Goal: Use online tool/utility: Utilize a website feature to perform a specific function

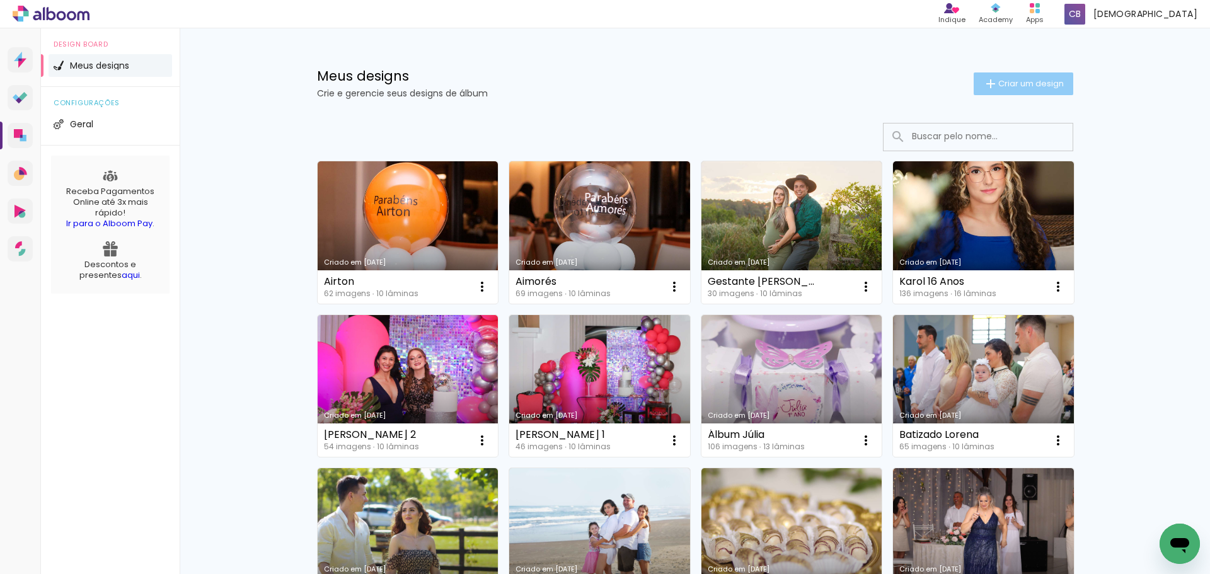
click at [1043, 85] on span "Criar um design" at bounding box center [1031, 83] width 66 height 8
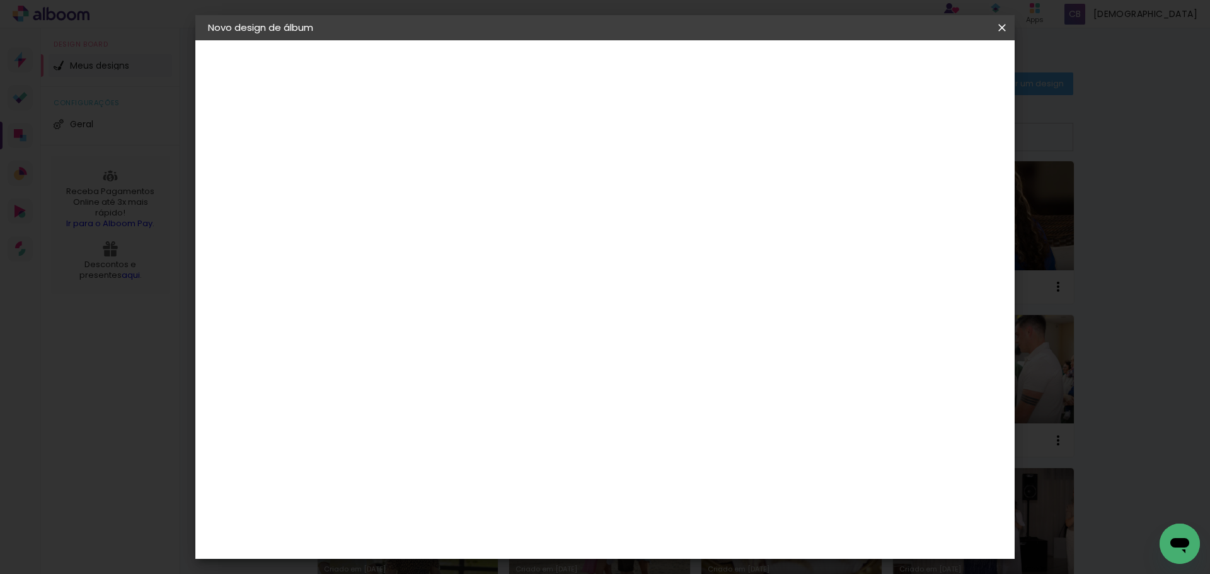
click at [414, 171] on input at bounding box center [414, 169] width 0 height 20
type input "á"
type input "Álbum Alícia - Bruna"
click at [0, 0] on slot "Avançar" at bounding box center [0, 0] width 0 height 0
click at [0, 0] on slot "Tamanho Livre" at bounding box center [0, 0] width 0 height 0
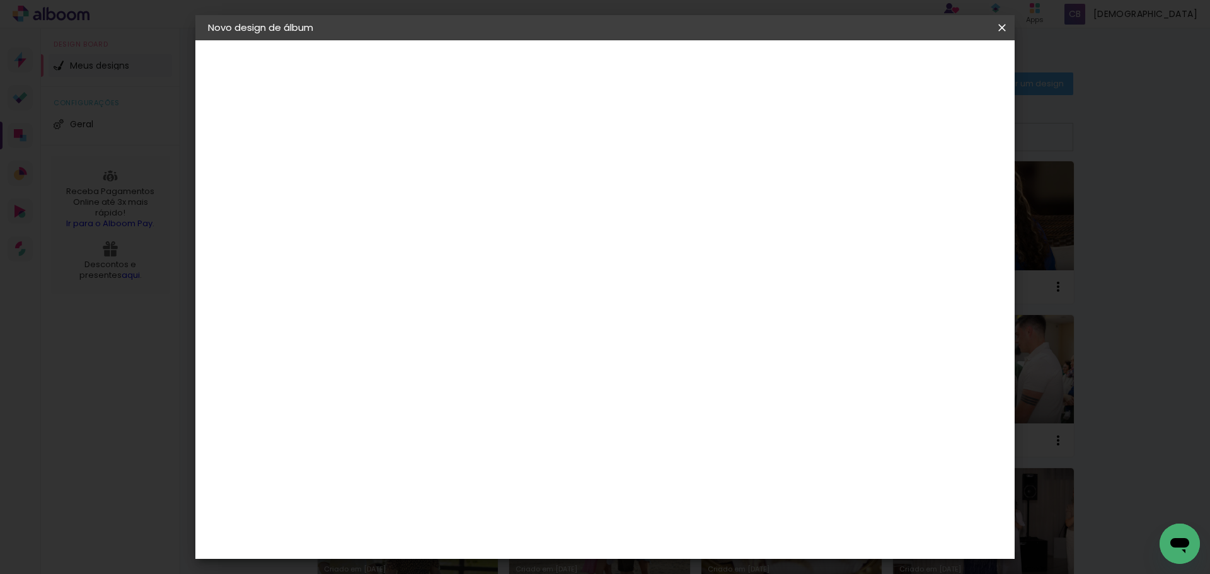
click at [0, 0] on slot "Avançar" at bounding box center [0, 0] width 0 height 0
click at [380, 358] on input "30" at bounding box center [374, 358] width 33 height 19
type input "20"
type paper-input "20"
click at [681, 444] on input "60" at bounding box center [675, 443] width 33 height 19
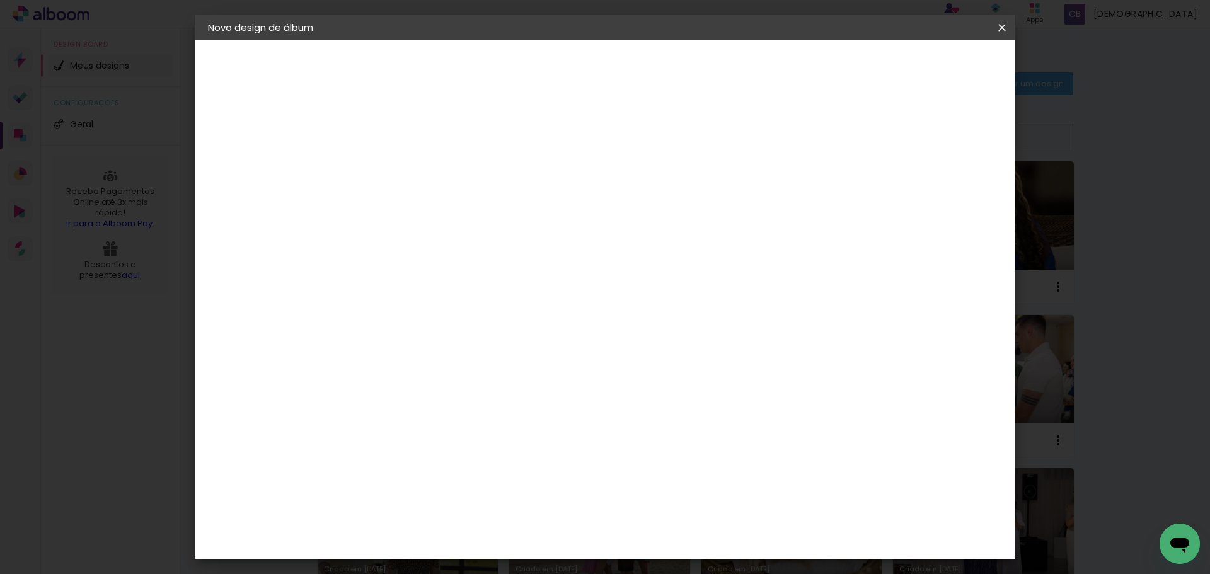
type input "50"
type paper-input "50"
click at [923, 70] on span "Iniciar design" at bounding box center [894, 66] width 57 height 9
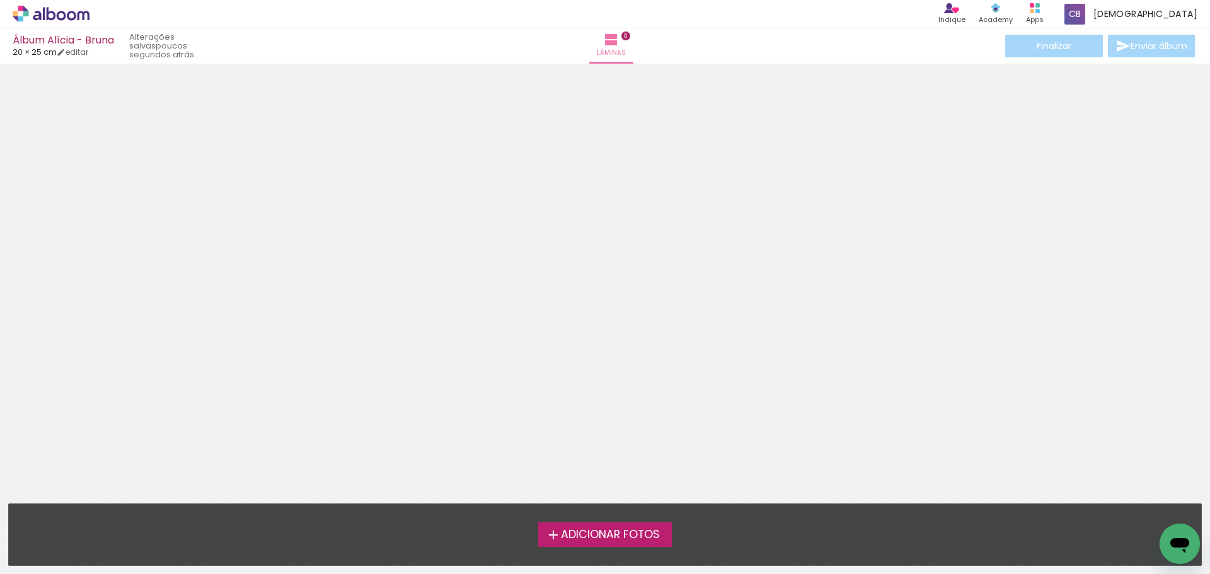
click at [654, 532] on span "Adicionar Fotos" at bounding box center [610, 534] width 99 height 11
click at [0, 0] on input "file" at bounding box center [0, 0] width 0 height 0
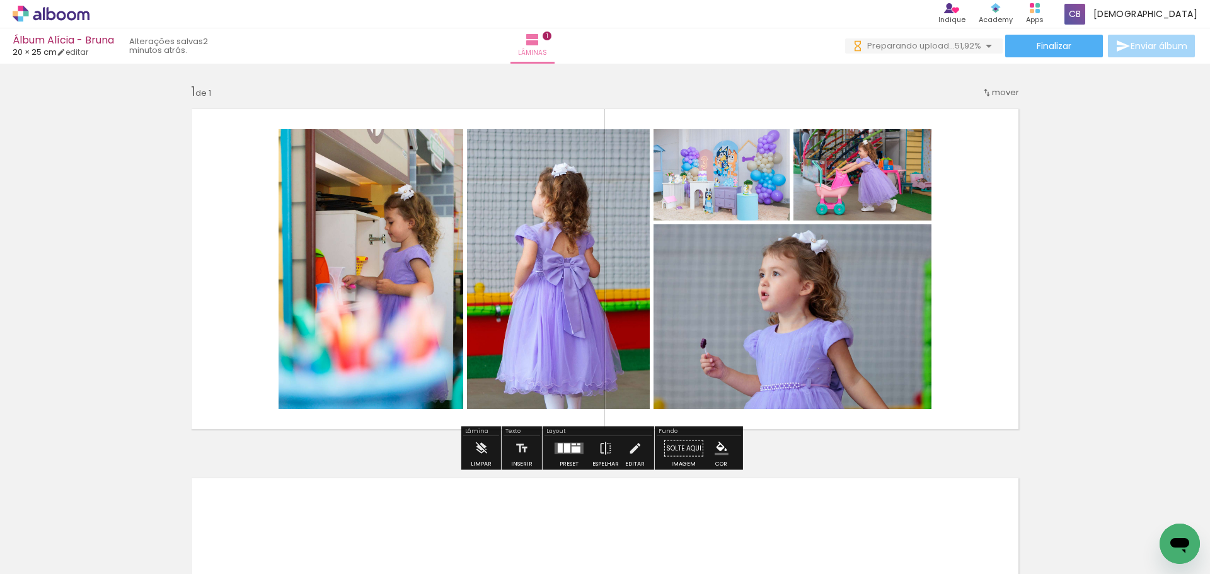
click at [110, 340] on div "Inserir lâmina 1 de 1" at bounding box center [605, 437] width 1210 height 739
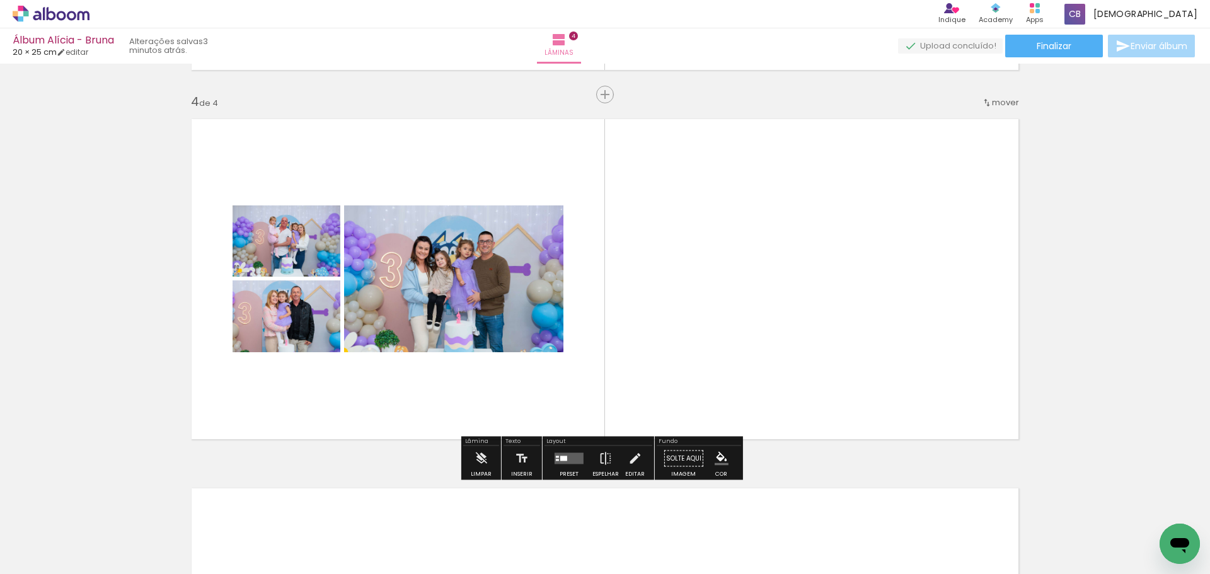
scroll to position [0, 1677]
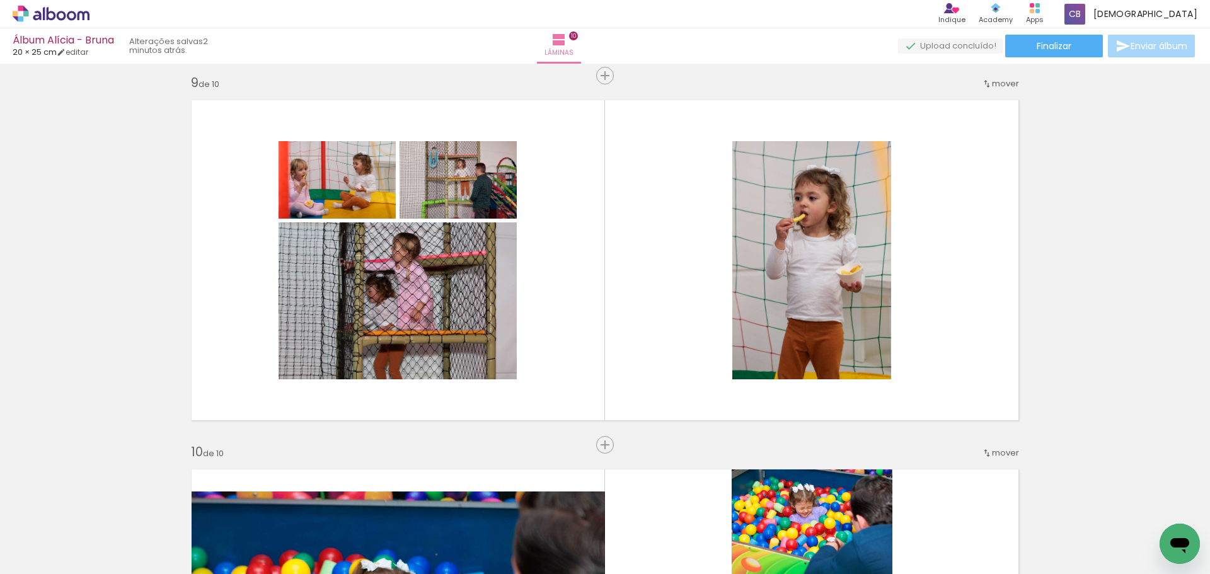
scroll to position [0, 1667]
click at [632, 564] on quentale-thumb at bounding box center [647, 531] width 71 height 72
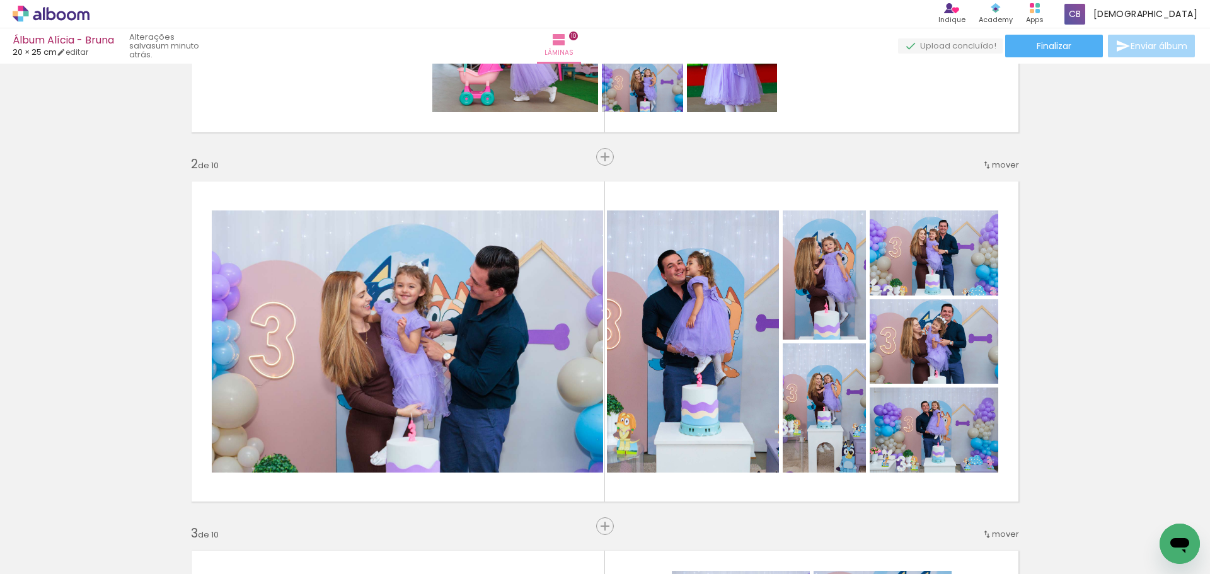
scroll to position [356, 0]
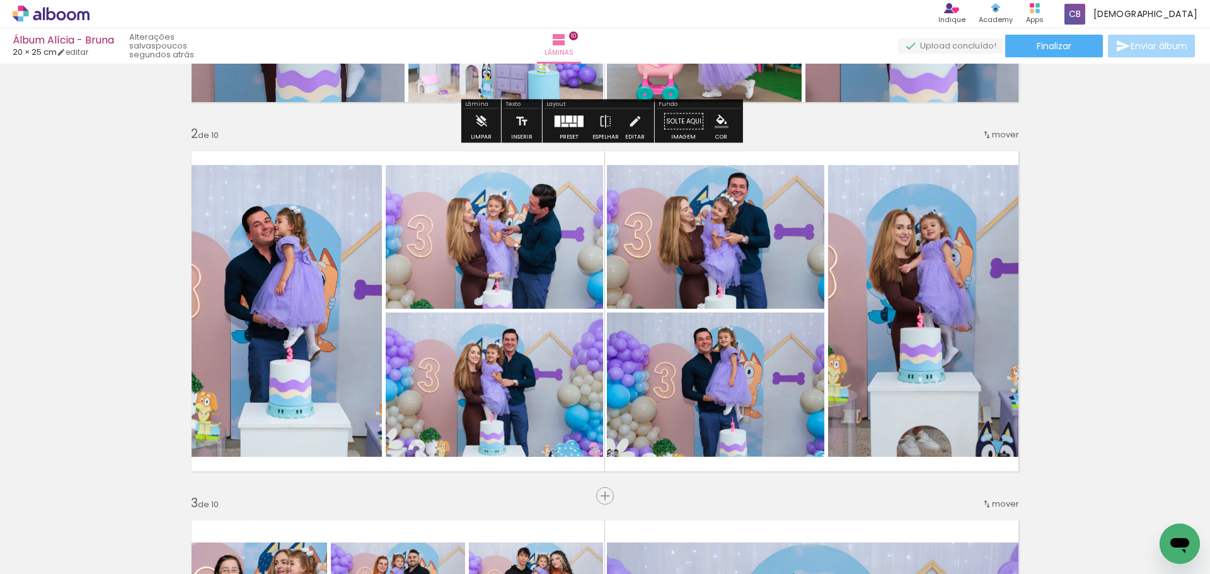
scroll to position [331, 0]
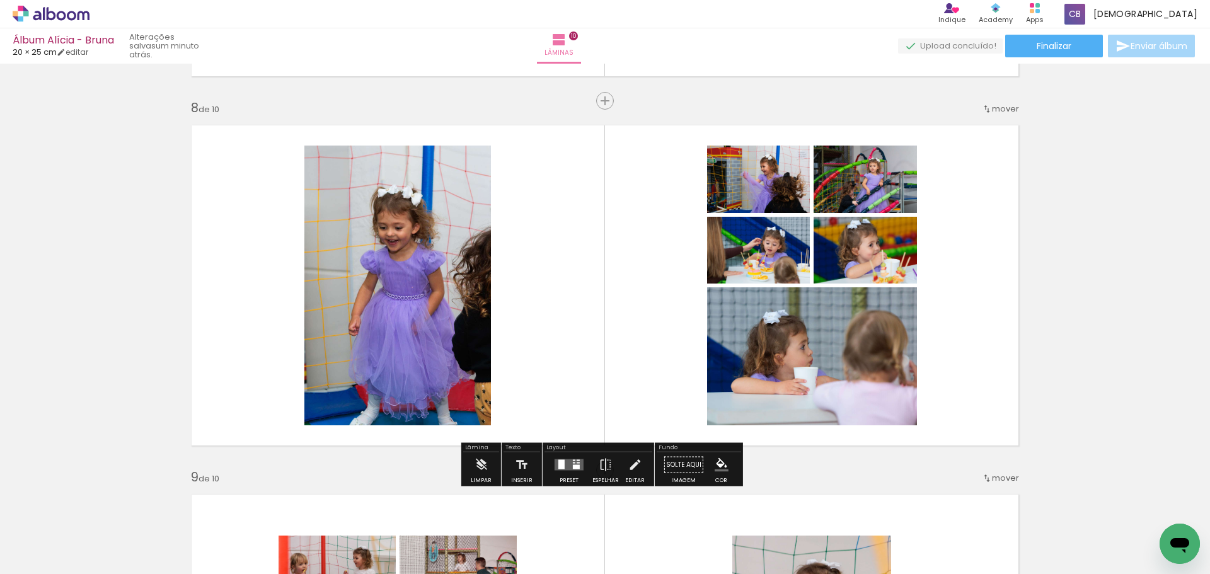
scroll to position [2567, 0]
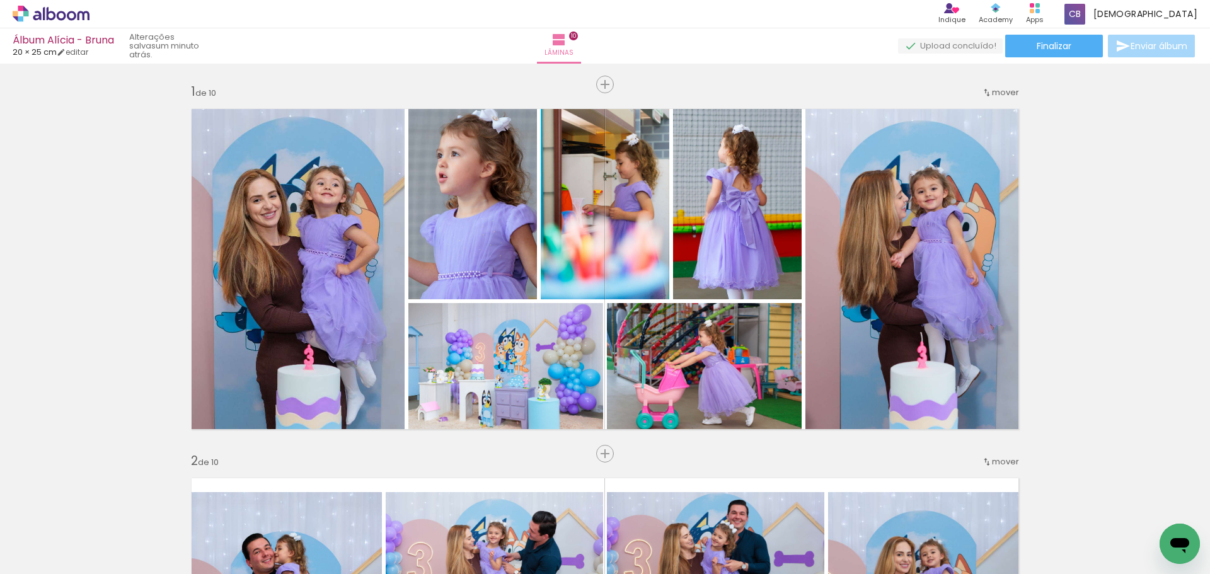
scroll to position [0, 1693]
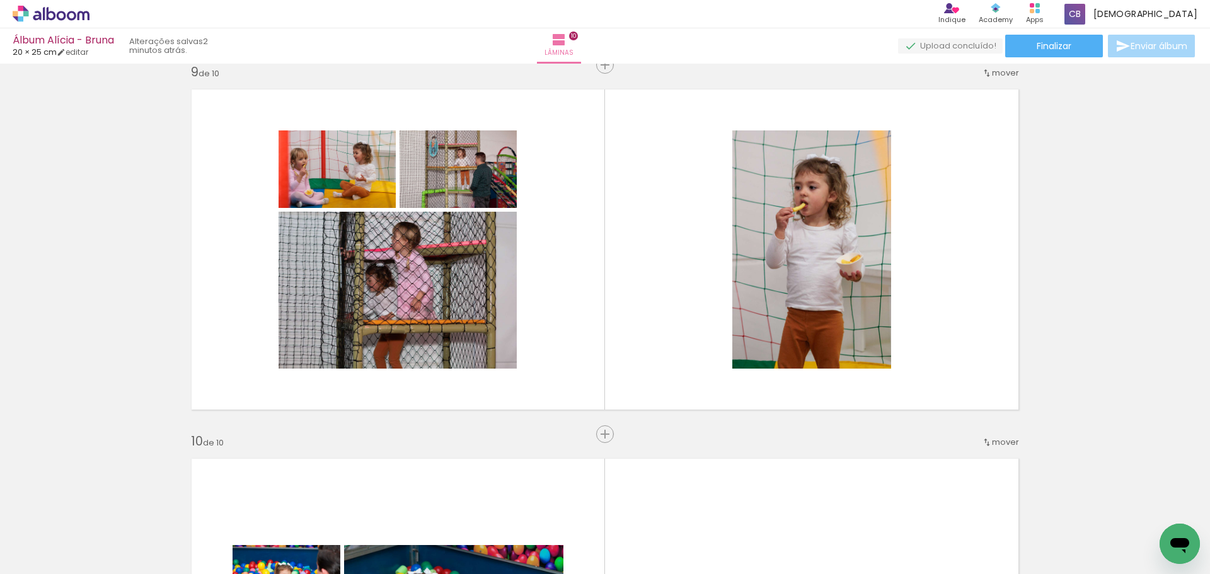
scroll to position [3012, 0]
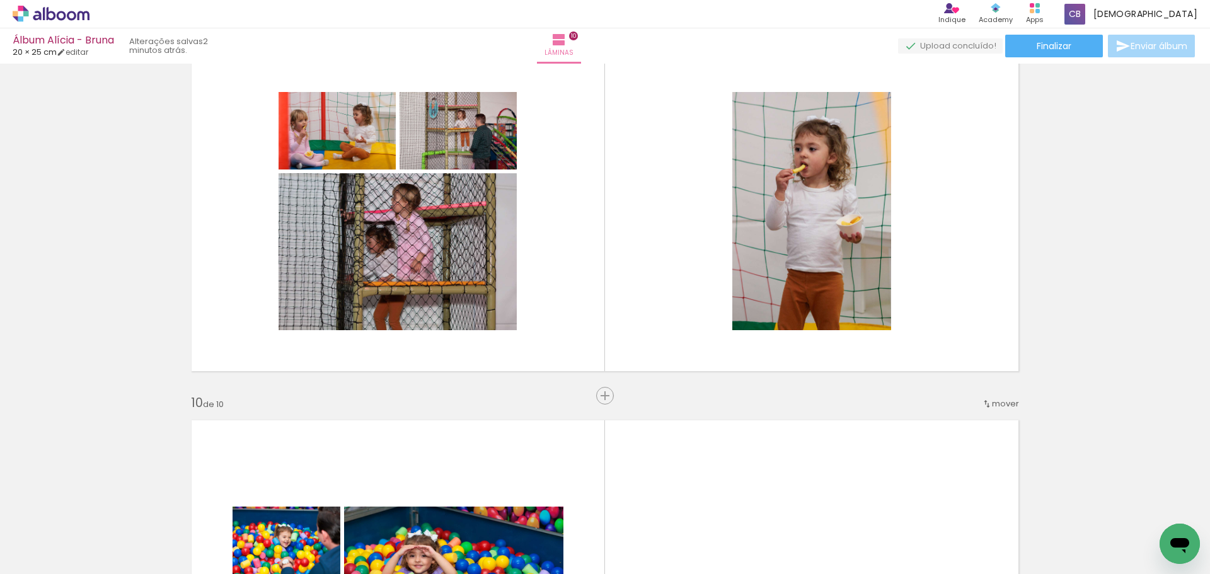
click at [54, 565] on paper-button "Adicionar Fotos" at bounding box center [38, 557] width 61 height 20
click at [0, 0] on input "file" at bounding box center [0, 0] width 0 height 0
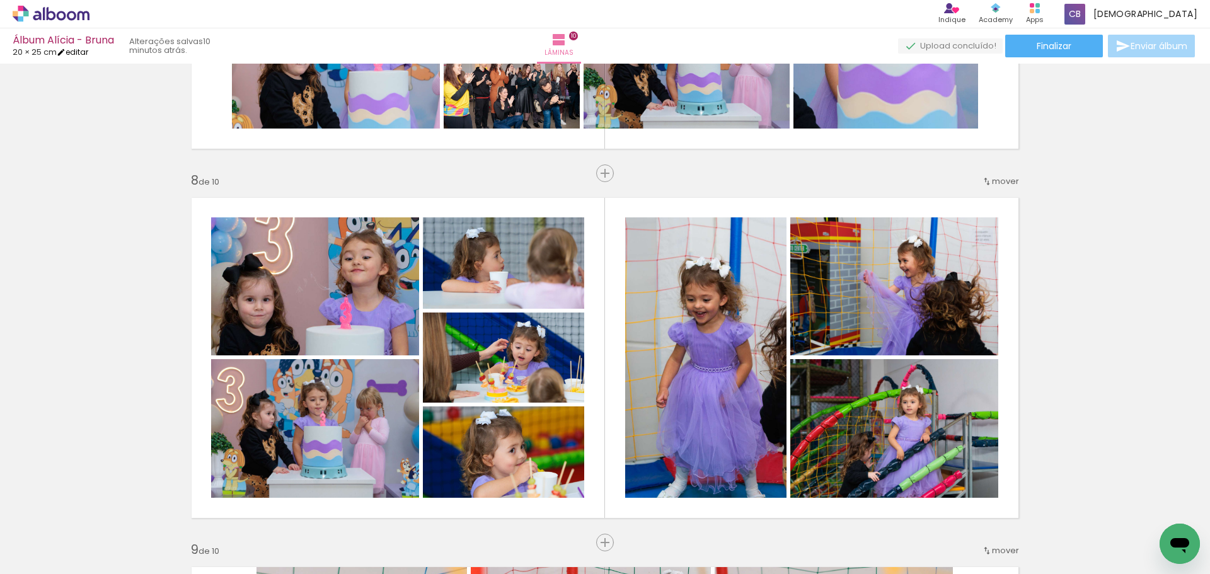
scroll to position [2475, 0]
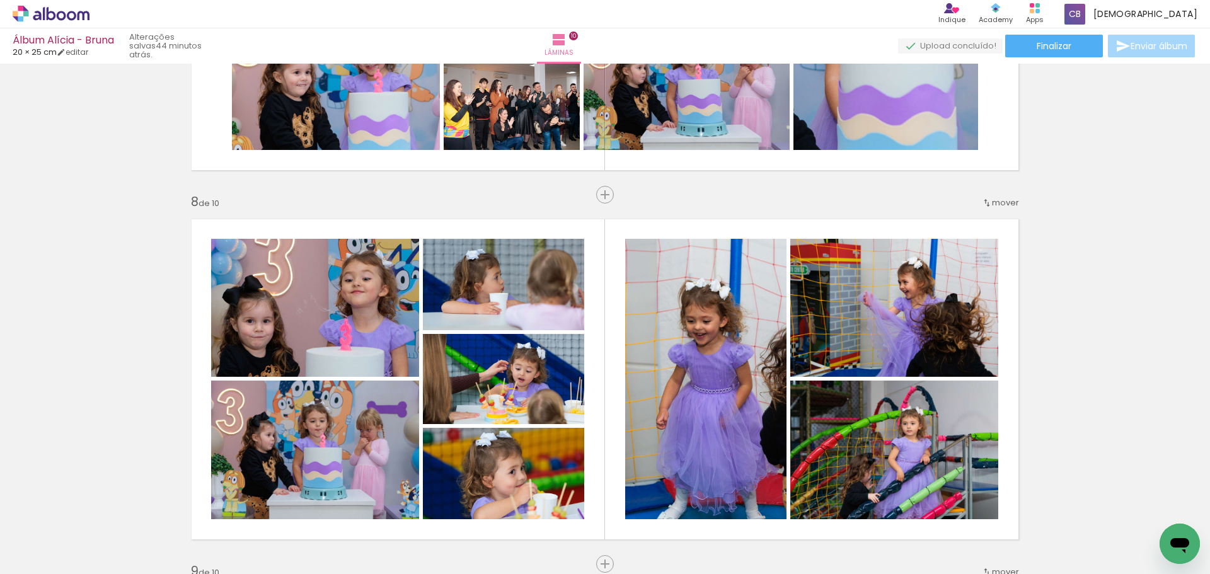
scroll to position [0, 2222]
